Goal: Task Accomplishment & Management: Complete application form

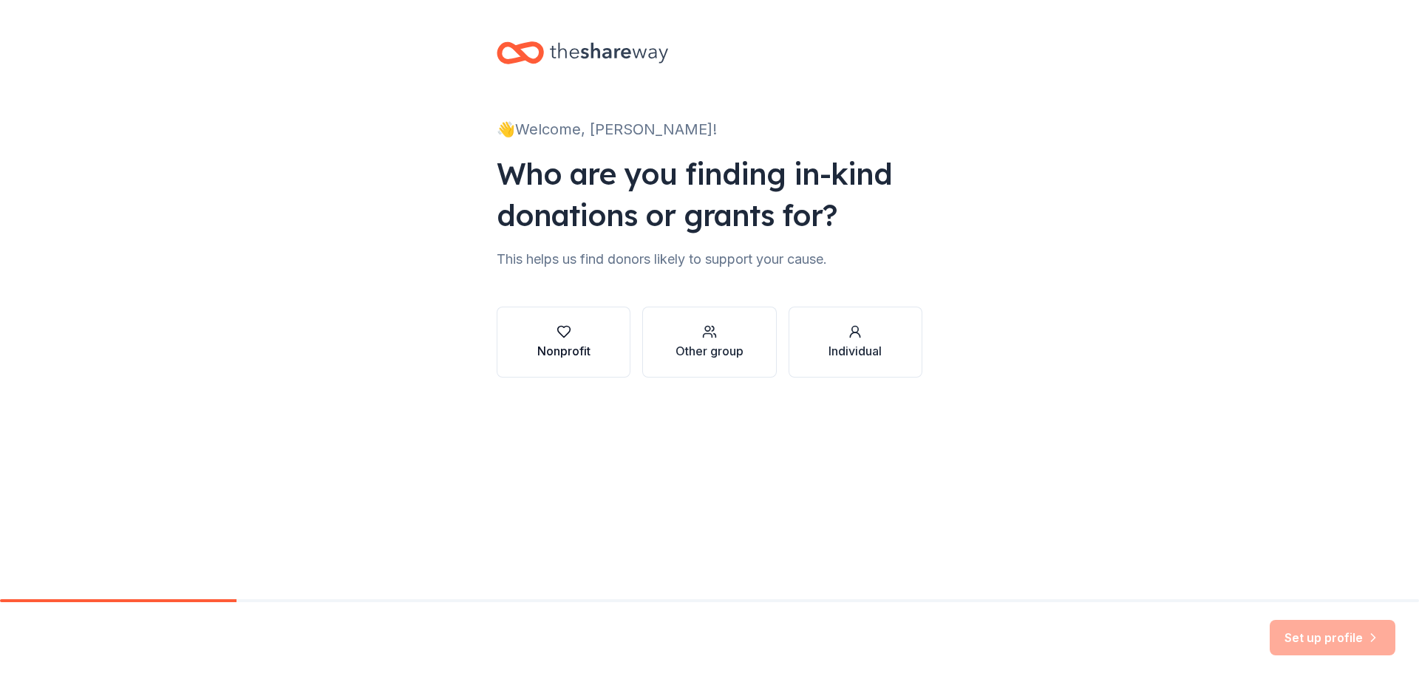
click at [584, 336] on div "button" at bounding box center [563, 332] width 53 height 15
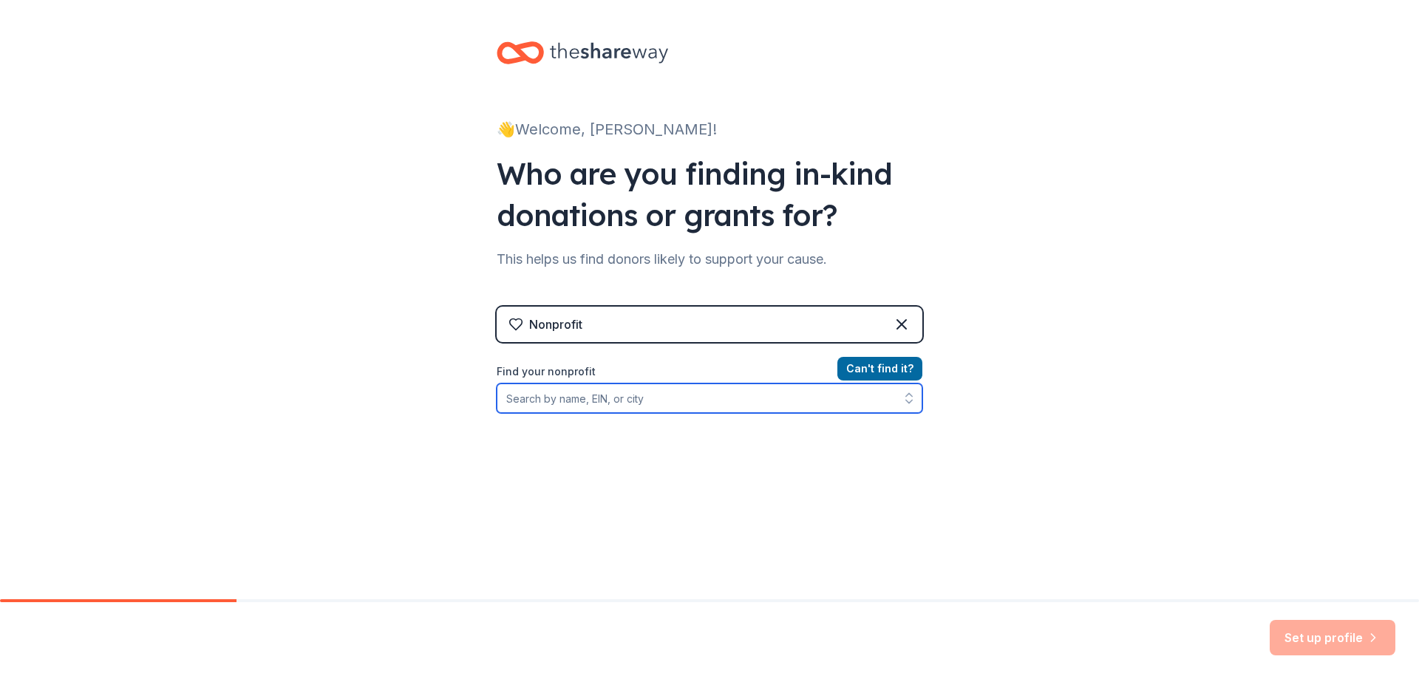
click at [678, 408] on input "Find your nonprofit" at bounding box center [710, 399] width 426 height 30
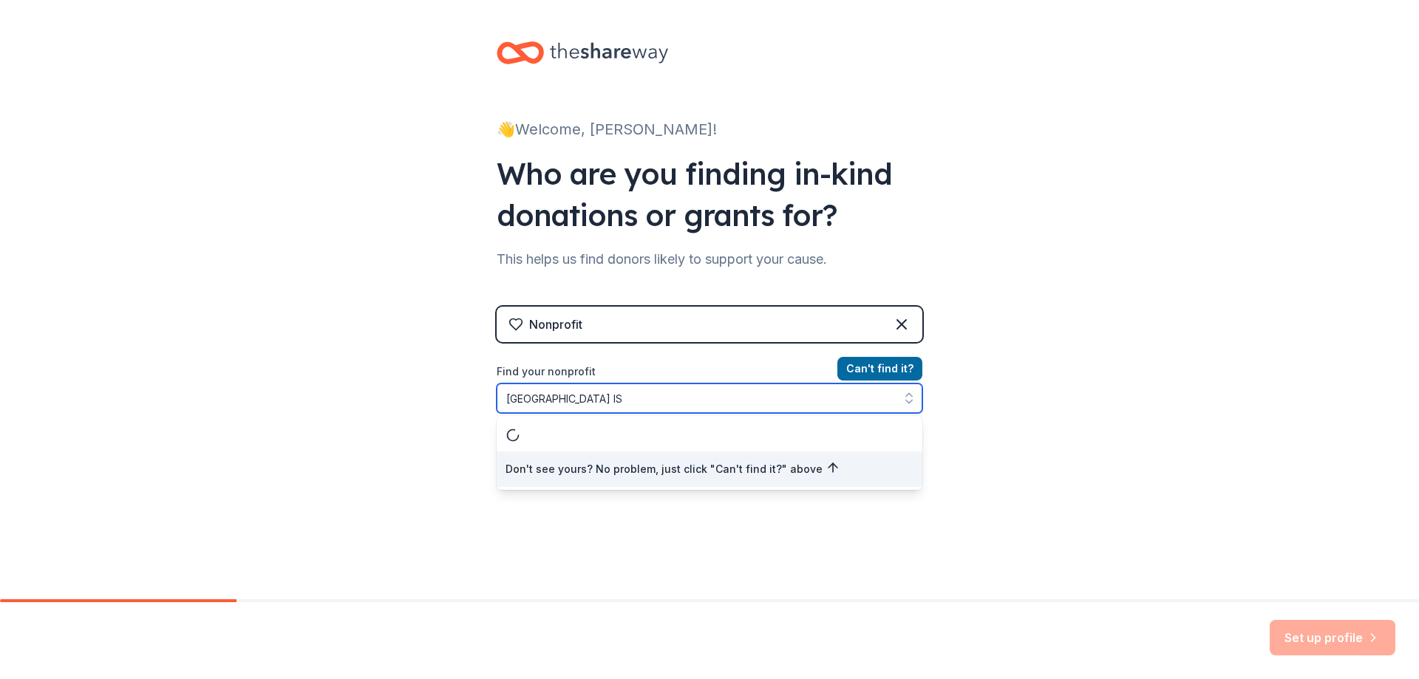
type input "[GEOGRAPHIC_DATA] ISD"
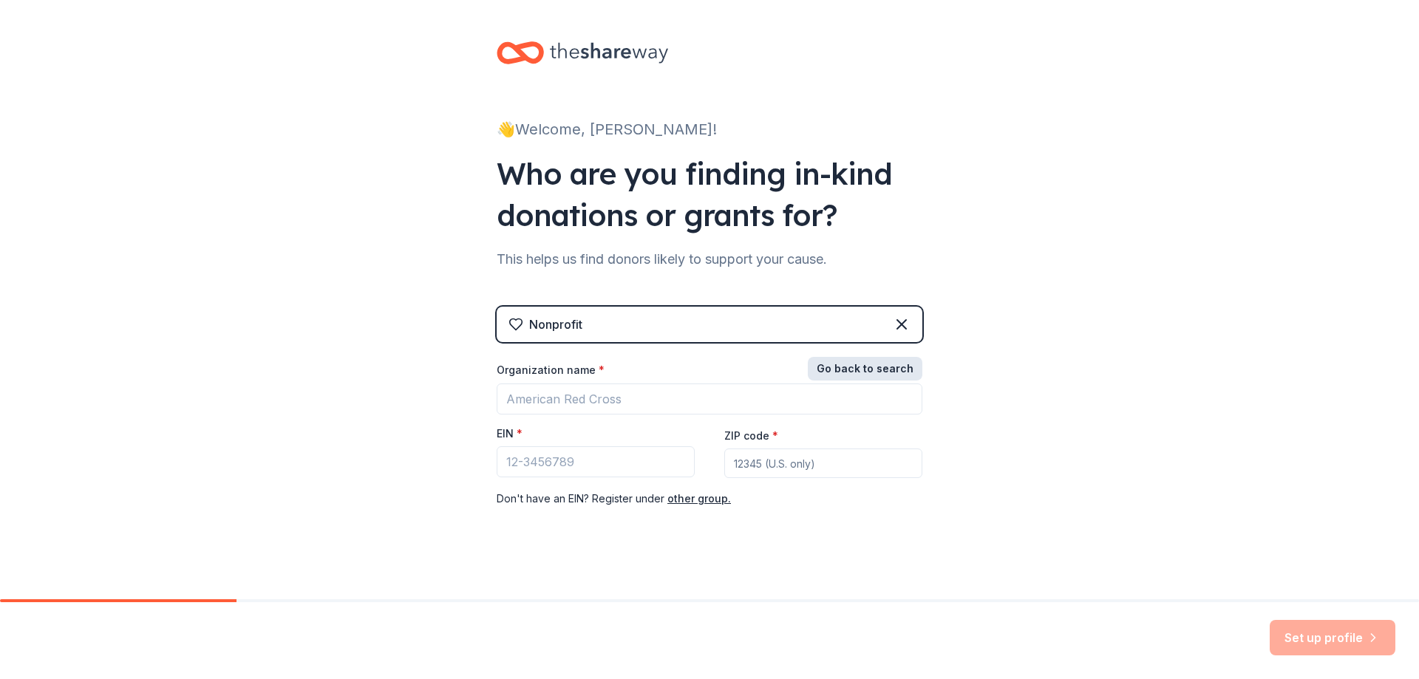
click at [861, 371] on button "Go back to search" at bounding box center [865, 369] width 115 height 24
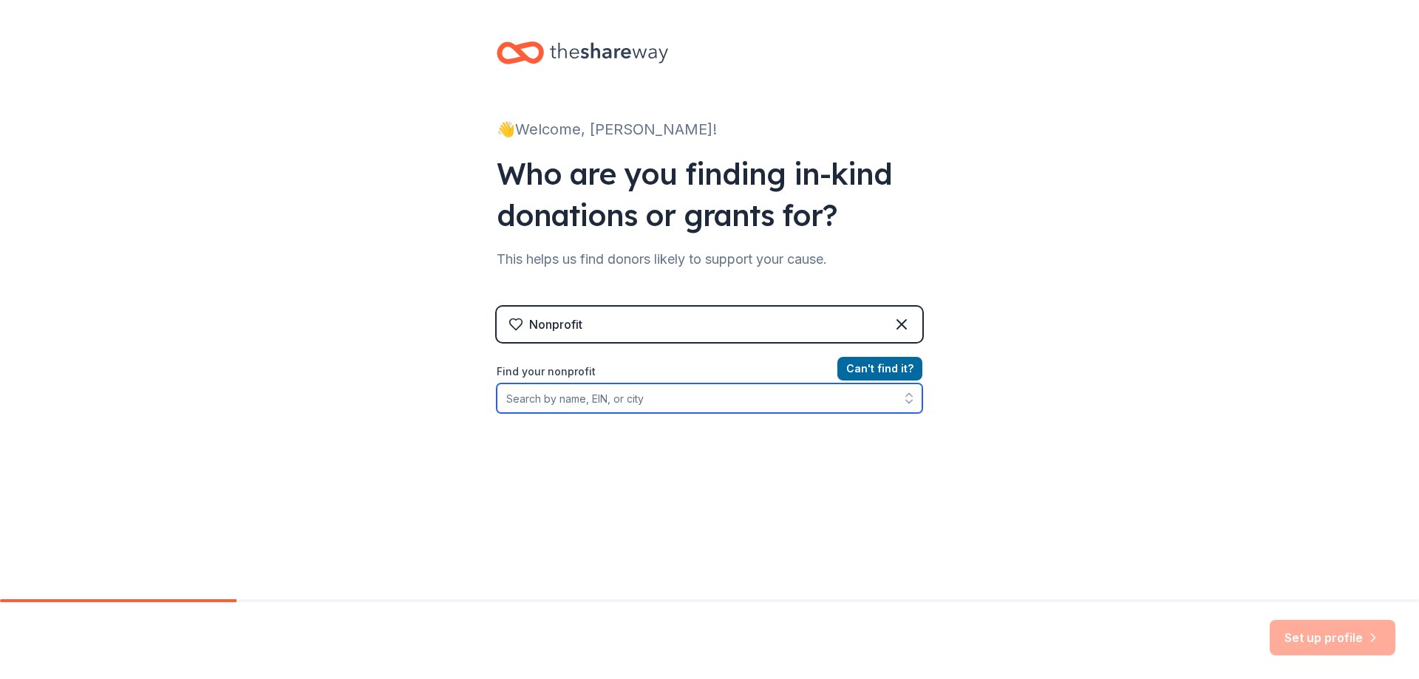
click at [641, 393] on input "Find your nonprofit" at bounding box center [710, 399] width 426 height 30
click at [663, 403] on input "Find your nonprofit" at bounding box center [710, 399] width 426 height 30
type input "[GEOGRAPHIC_DATA]"
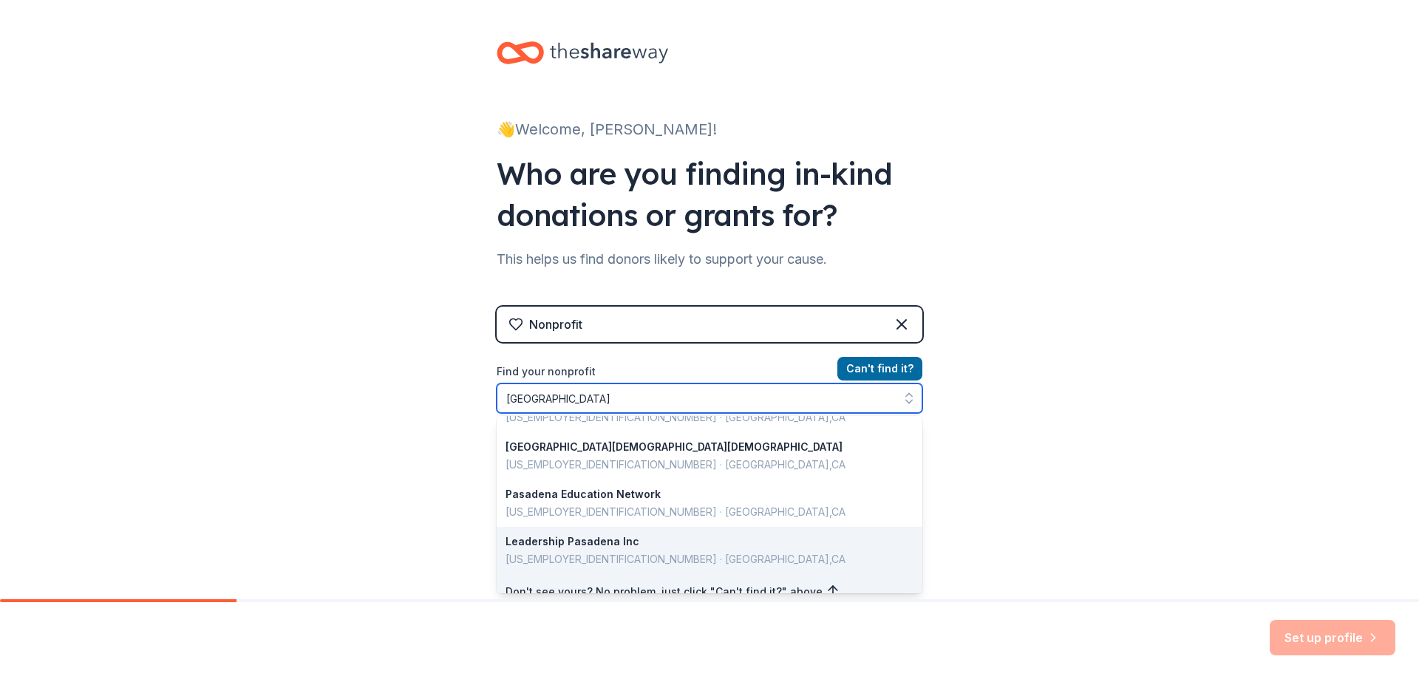
scroll to position [1047, 0]
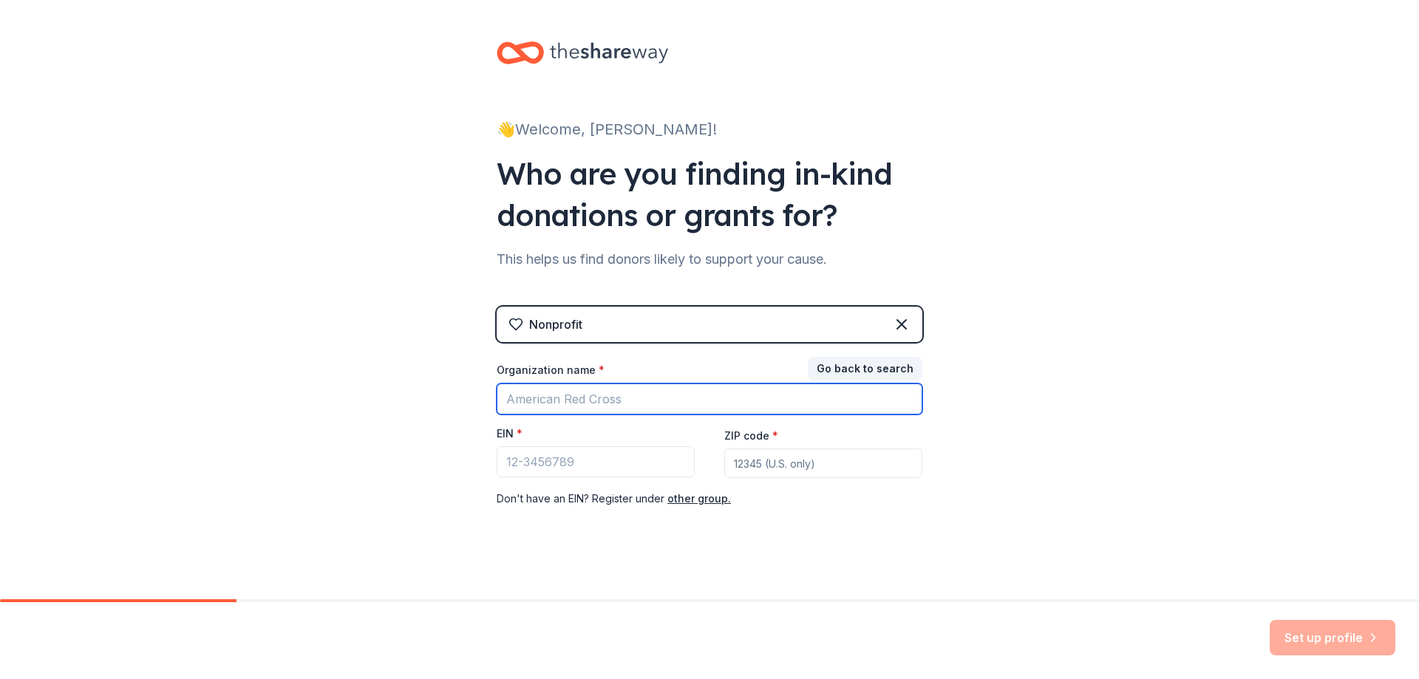
click at [577, 404] on input "Organization name *" at bounding box center [710, 399] width 426 height 31
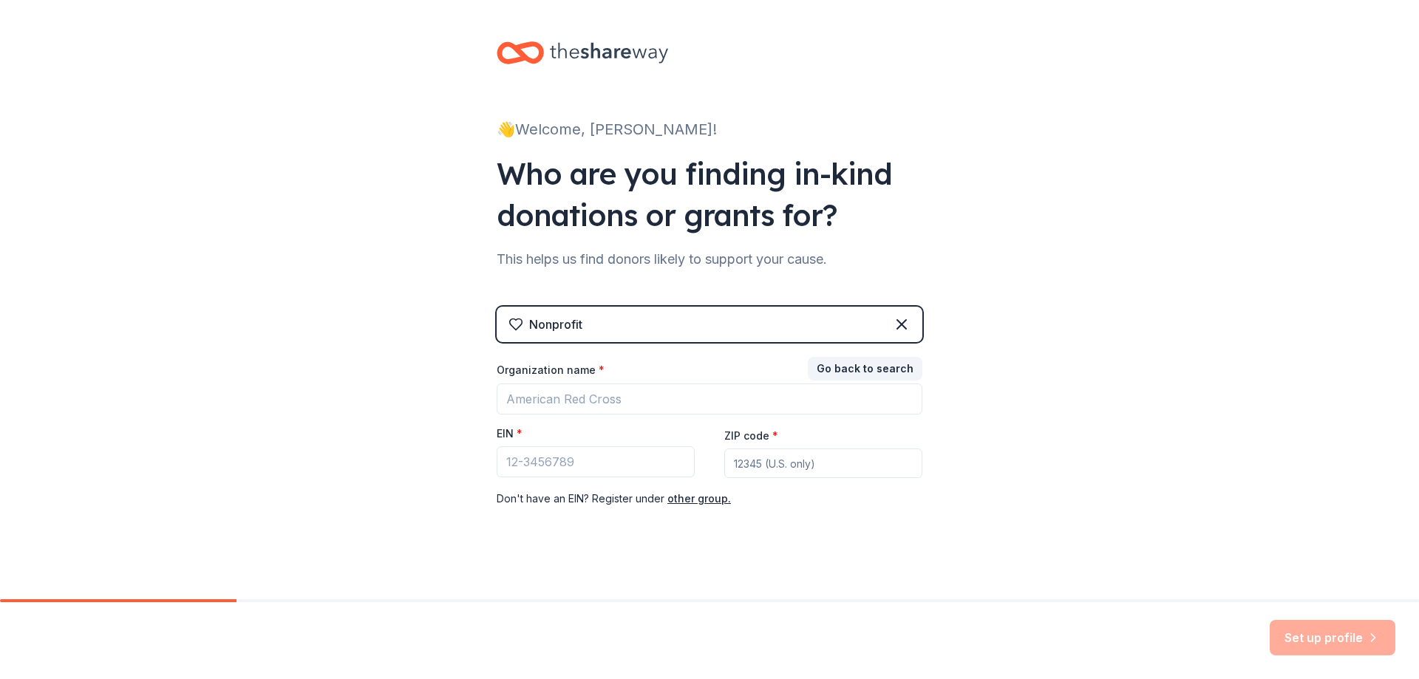
click at [1055, 407] on div "👋 Welcome, [PERSON_NAME]! Who are you finding in-kind donations or grants for? …" at bounding box center [709, 304] width 1419 height 608
click at [599, 331] on div "Nonprofit" at bounding box center [710, 324] width 426 height 35
drag, startPoint x: 1247, startPoint y: 301, endPoint x: 993, endPoint y: 298, distance: 254.3
click at [1247, 300] on div "👋 Welcome, [PERSON_NAME]! Who are you finding in-kind donations or grants for? …" at bounding box center [709, 304] width 1419 height 608
